Goal: Find specific page/section: Find specific page/section

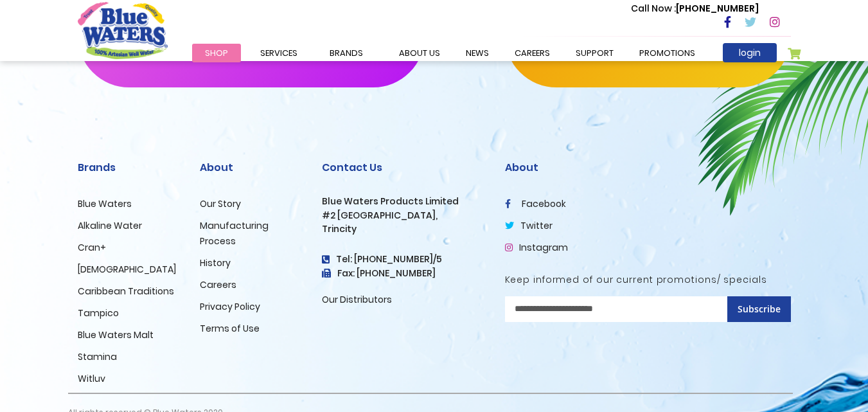
scroll to position [999, 0]
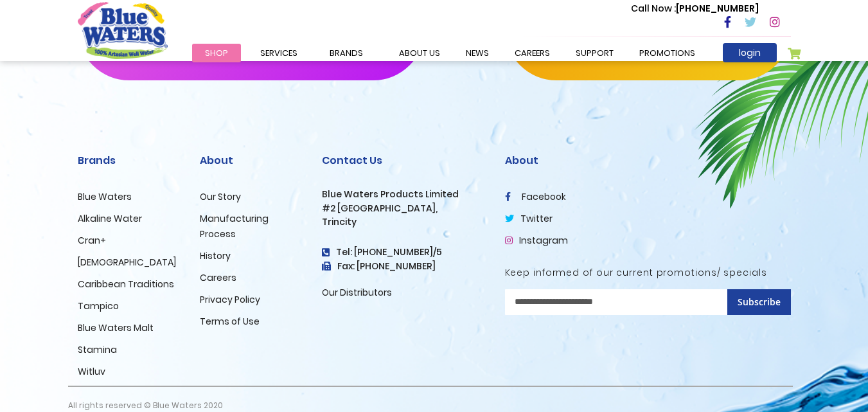
click at [98, 190] on link "Blue Waters" at bounding box center [105, 196] width 54 height 13
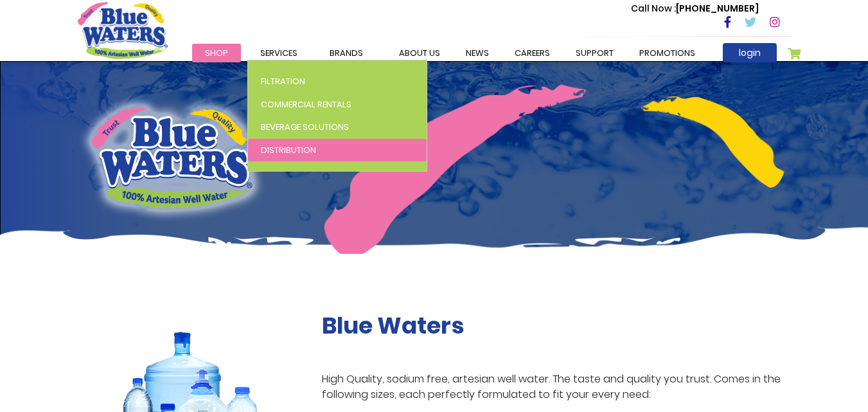
click at [305, 154] on span "Distribution" at bounding box center [288, 150] width 55 height 12
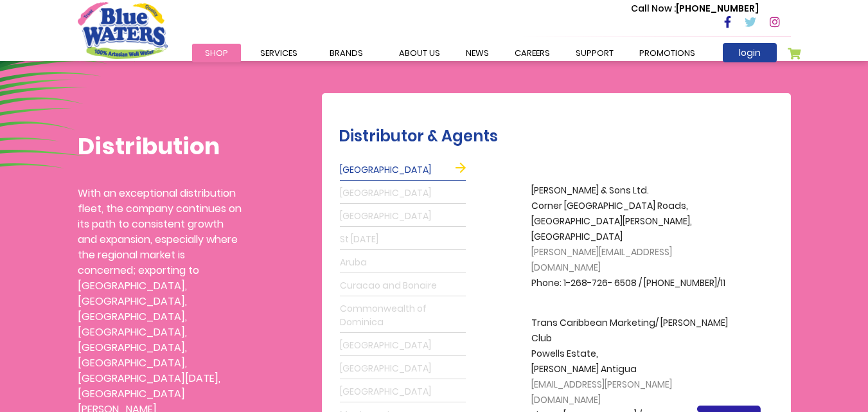
scroll to position [287, 0]
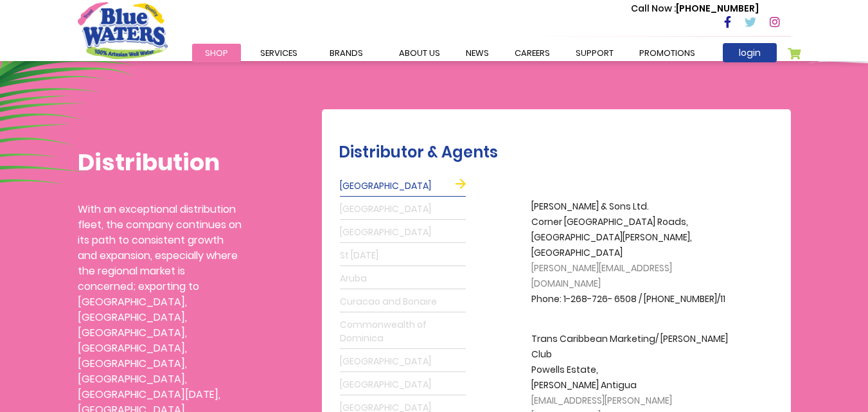
click at [372, 253] on link "St Lucia" at bounding box center [403, 256] width 126 height 21
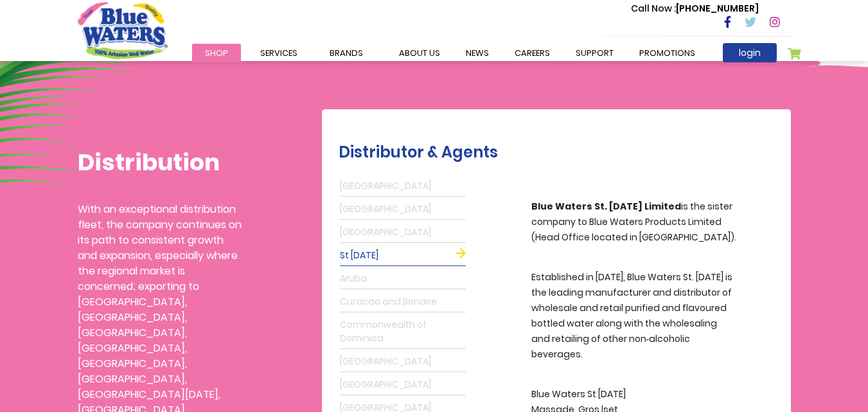
drag, startPoint x: 372, startPoint y: 253, endPoint x: 631, endPoint y: 346, distance: 275.5
click at [631, 346] on div "Antigua Grenada Barbados St Lucia Aruba Curacao and Bonaire Commonwealth of Dom…" at bounding box center [562, 330] width 446 height 311
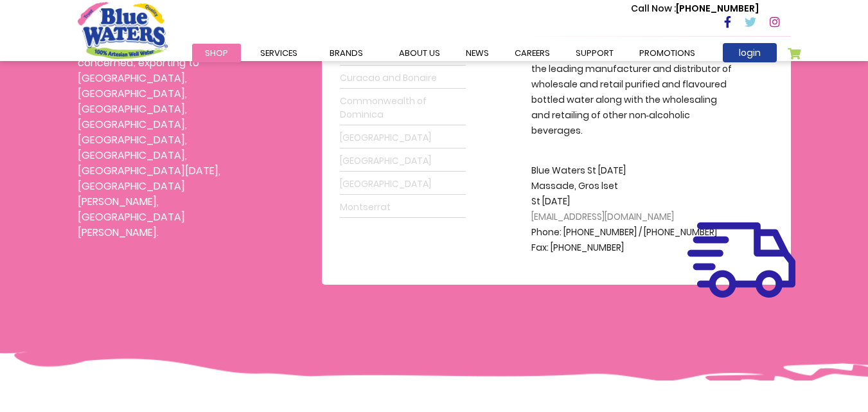
scroll to position [1027, 0]
